Goal: Check status: Check status

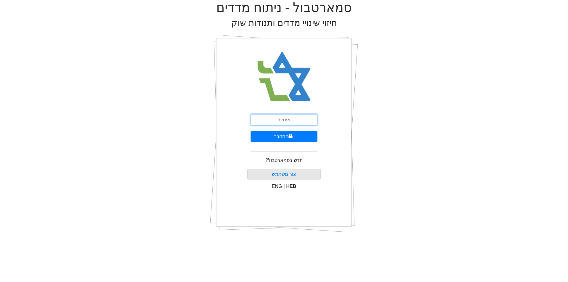
click at [285, 120] on input "email" at bounding box center [284, 119] width 67 height 11
type input "[EMAIL_ADDRESS][DOMAIN_NAME]"
click at [279, 135] on button "התחבר" at bounding box center [284, 136] width 67 height 11
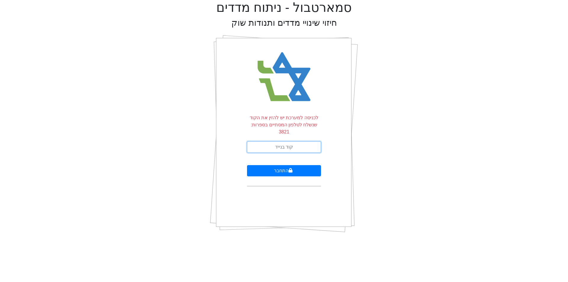
click at [260, 141] on input "text" at bounding box center [284, 146] width 74 height 11
type input "071438"
click at [283, 165] on button "התחבר" at bounding box center [284, 170] width 74 height 11
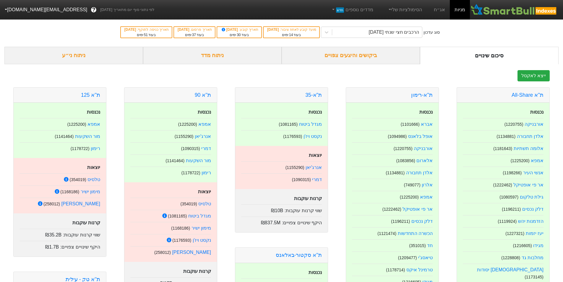
click at [349, 56] on div "ביקושים והיצעים צפויים" at bounding box center [351, 55] width 139 height 17
